Goal: Task Accomplishment & Management: Complete application form

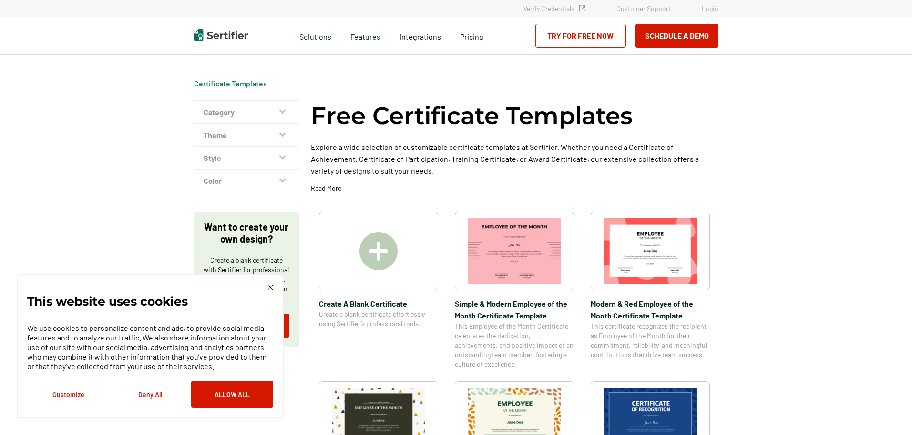
click at [269, 285] on img at bounding box center [271, 287] width 6 height 6
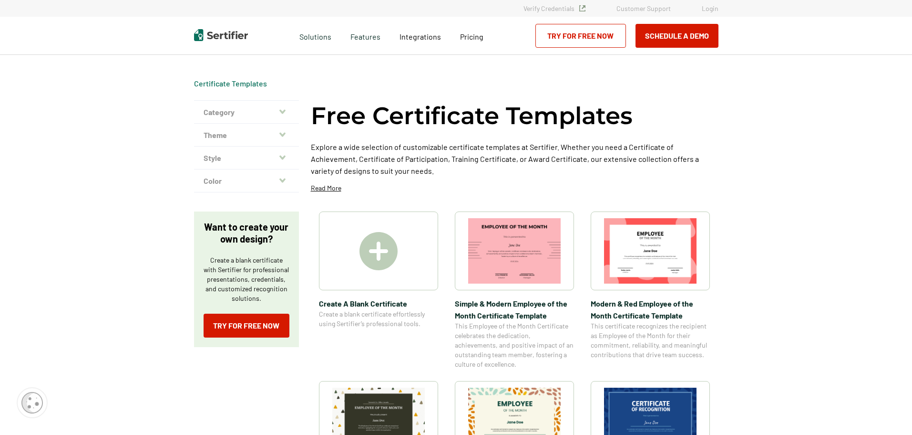
click at [400, 271] on div at bounding box center [378, 250] width 119 height 79
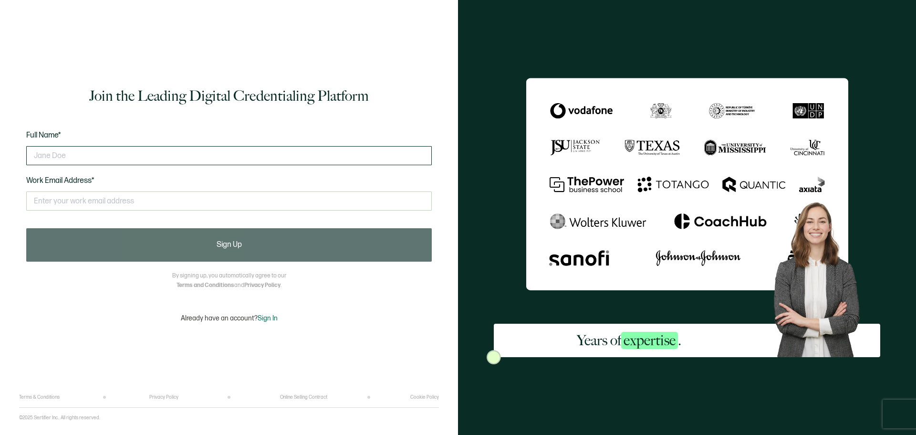
click at [192, 150] on input "text" at bounding box center [228, 155] width 405 height 19
type input "[PERSON_NAME]"
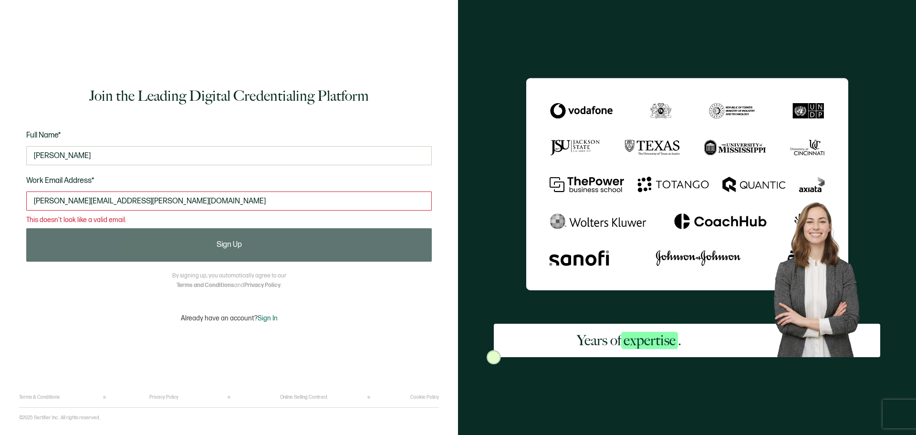
drag, startPoint x: 49, startPoint y: 204, endPoint x: 0, endPoint y: 206, distance: 48.7
click at [0, 206] on div "Join the Leading Digital Credentialing Platform Full Name* [PERSON_NAME] Work E…" at bounding box center [229, 217] width 458 height 435
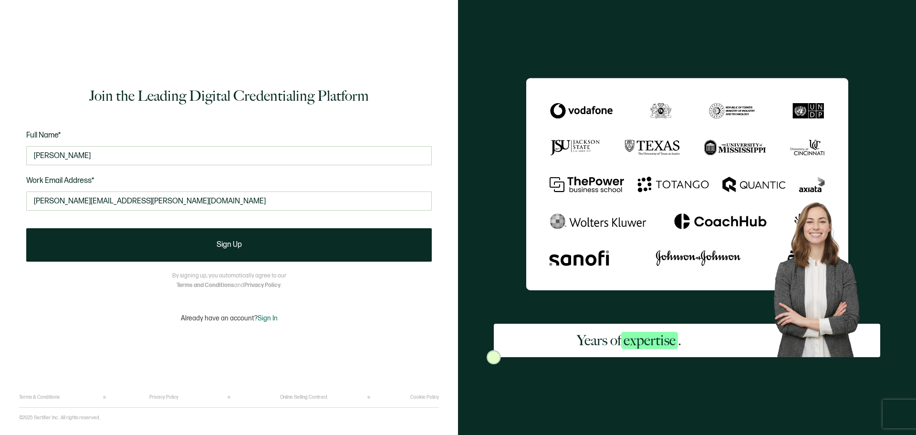
type input "[PERSON_NAME][EMAIL_ADDRESS][PERSON_NAME][DOMAIN_NAME]"
